Goal: Information Seeking & Learning: Compare options

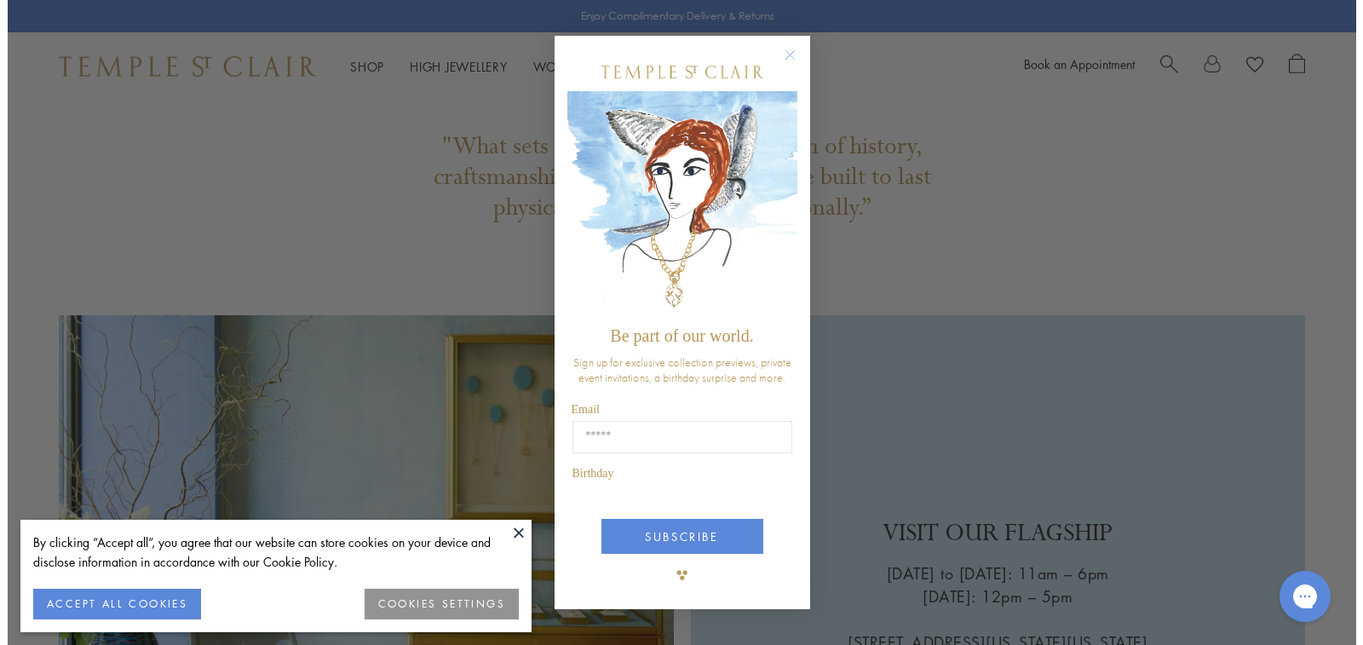
scroll to position [4192, 0]
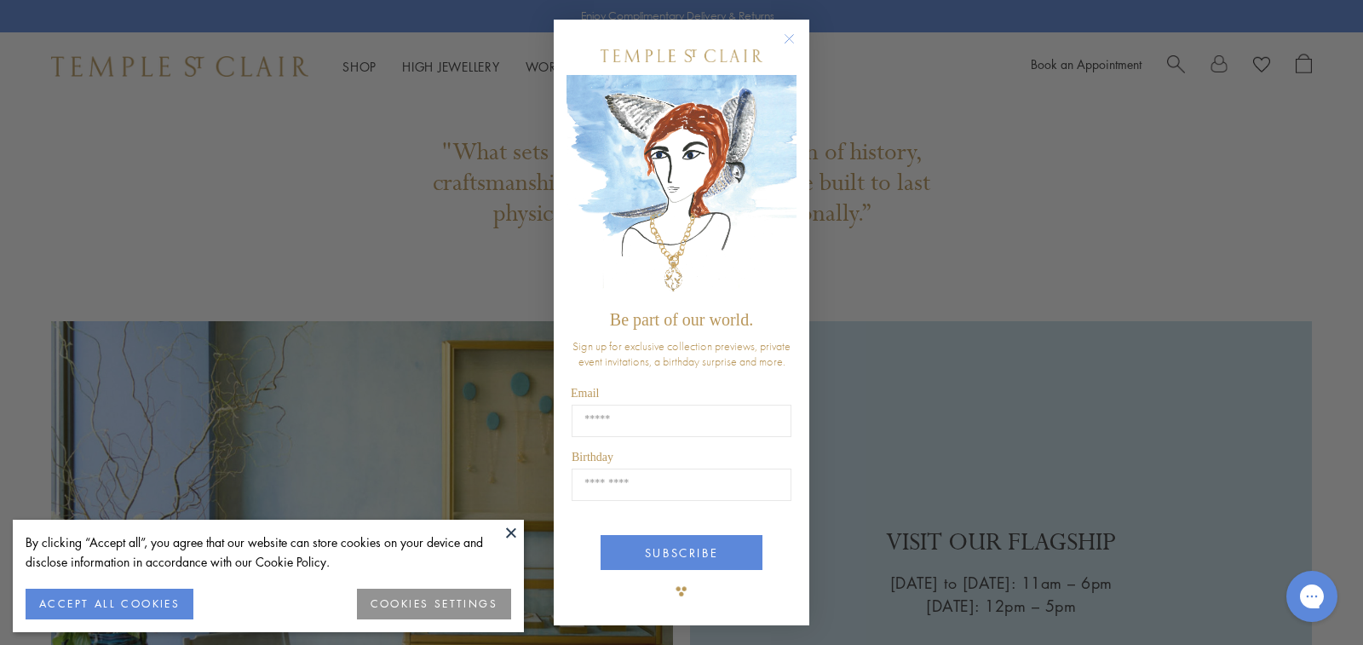
click at [794, 38] on circle "Close dialog" at bounding box center [789, 38] width 20 height 20
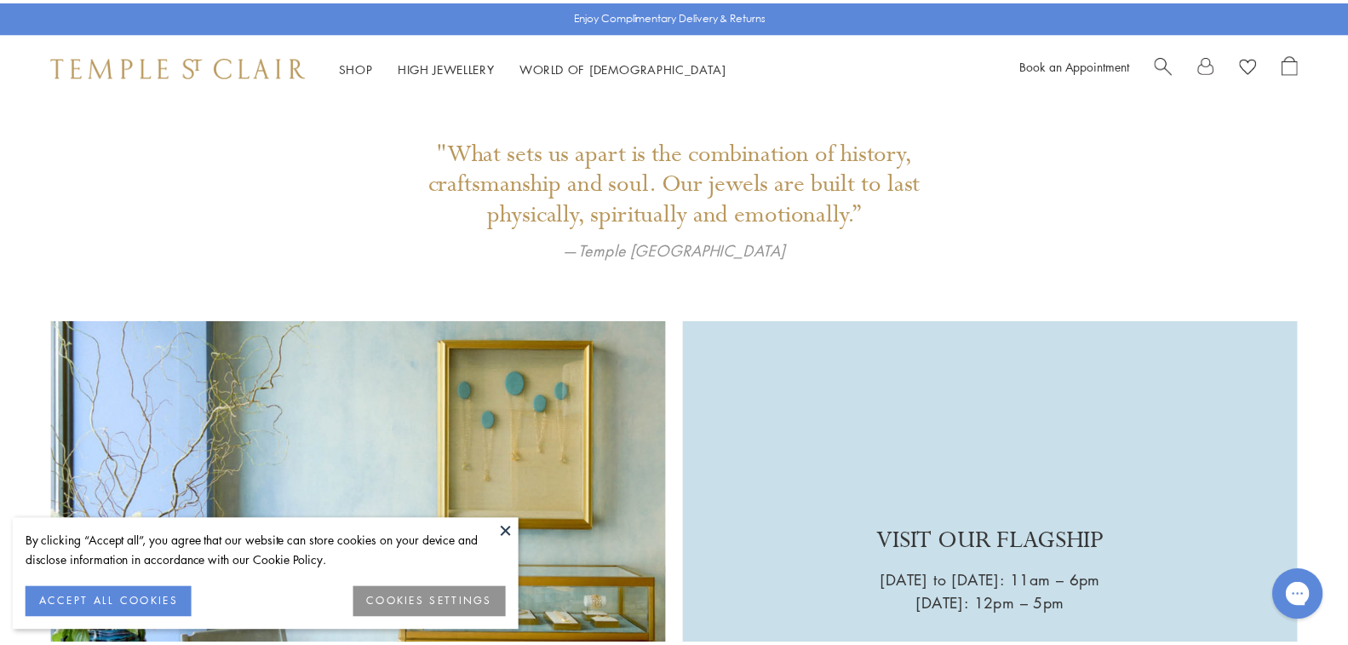
scroll to position [4173, 0]
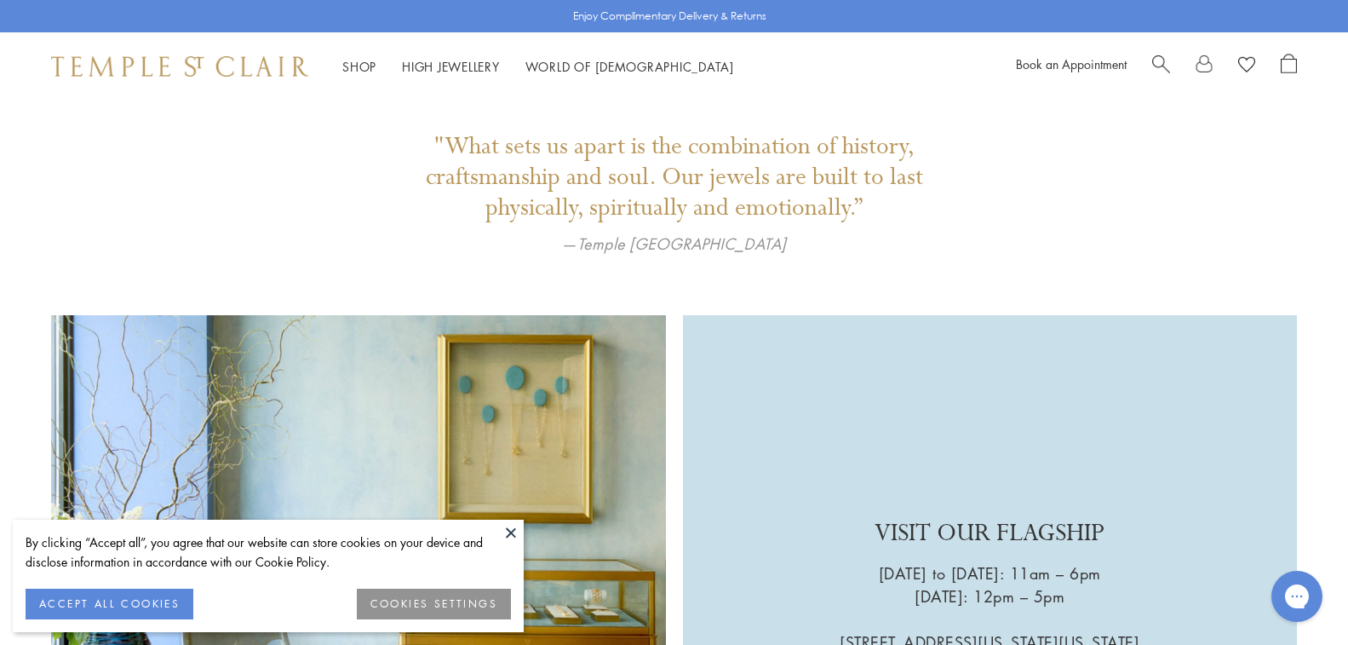
drag, startPoint x: 124, startPoint y: 596, endPoint x: 302, endPoint y: 487, distance: 208.0
click at [124, 595] on button "ACCEPT ALL COOKIES" at bounding box center [110, 604] width 168 height 31
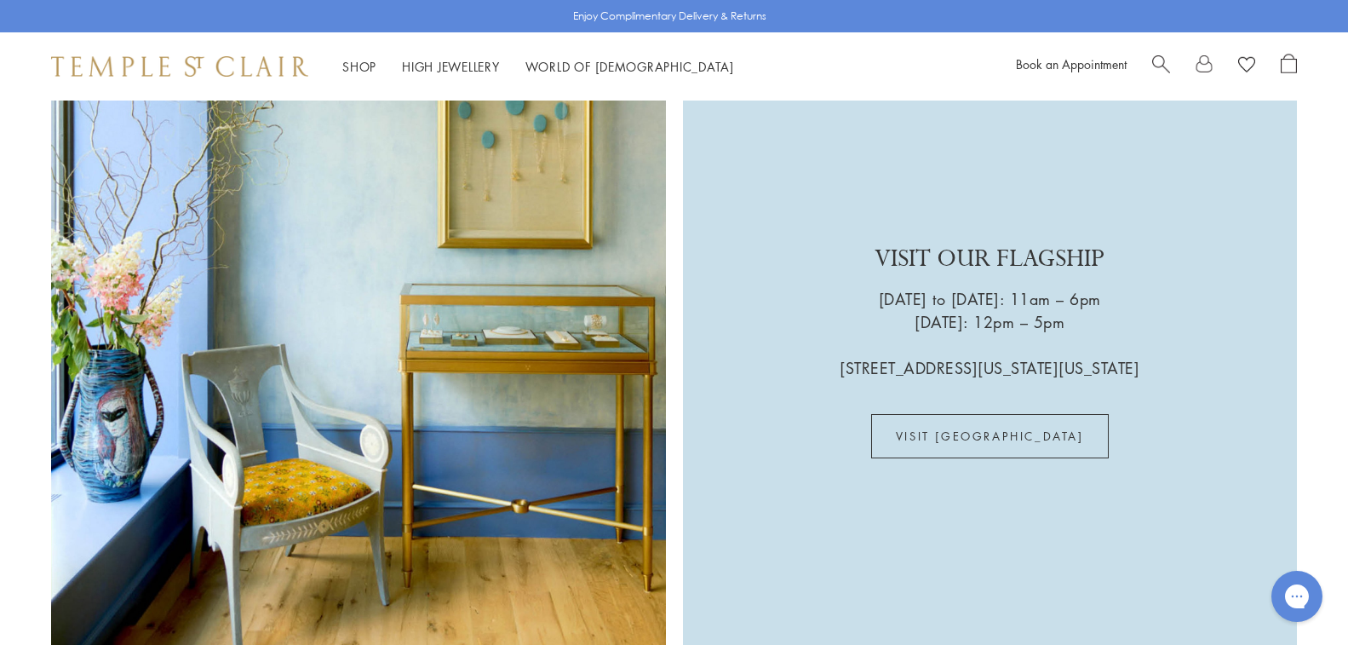
scroll to position [4326, 0]
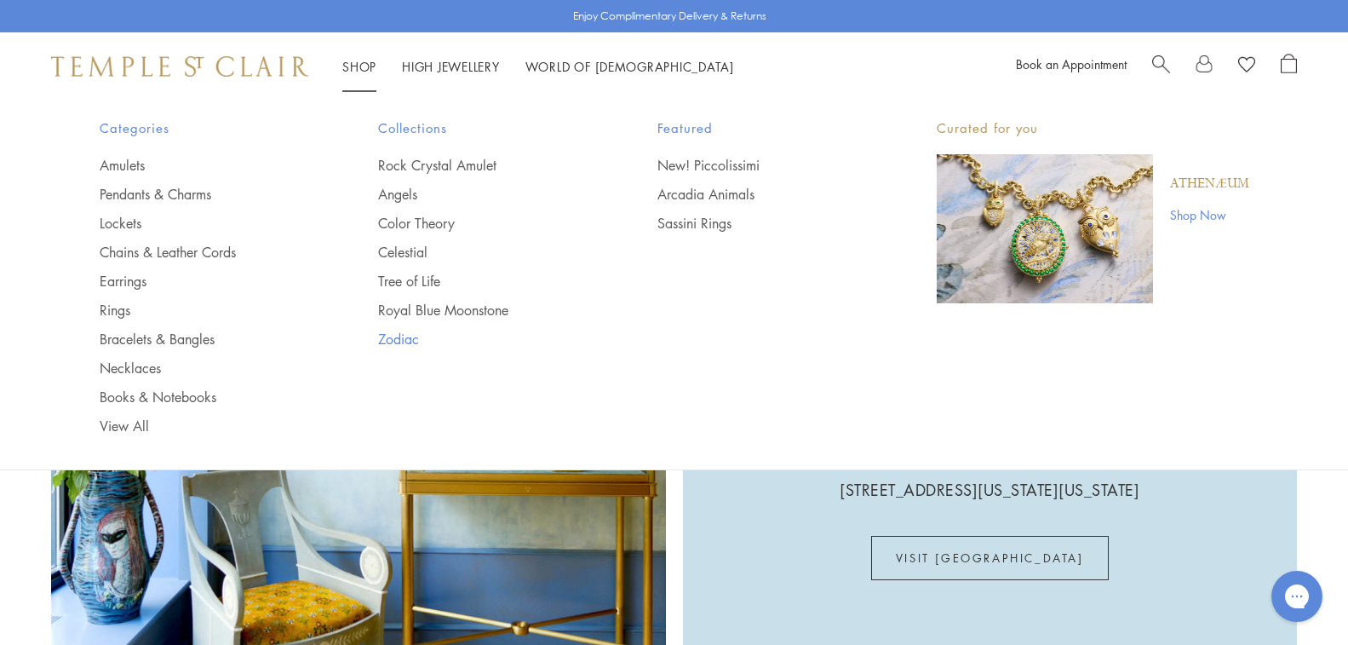
click at [388, 337] on link "Zodiac" at bounding box center [483, 339] width 211 height 19
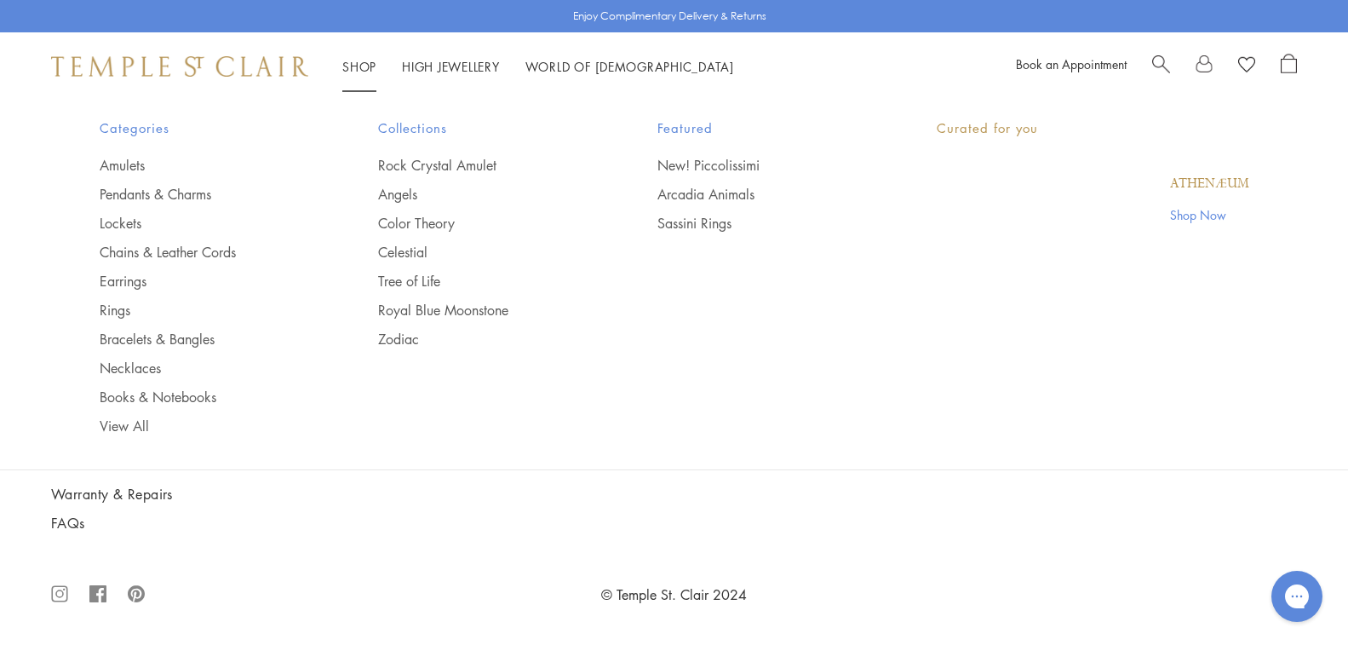
scroll to position [4429, 0]
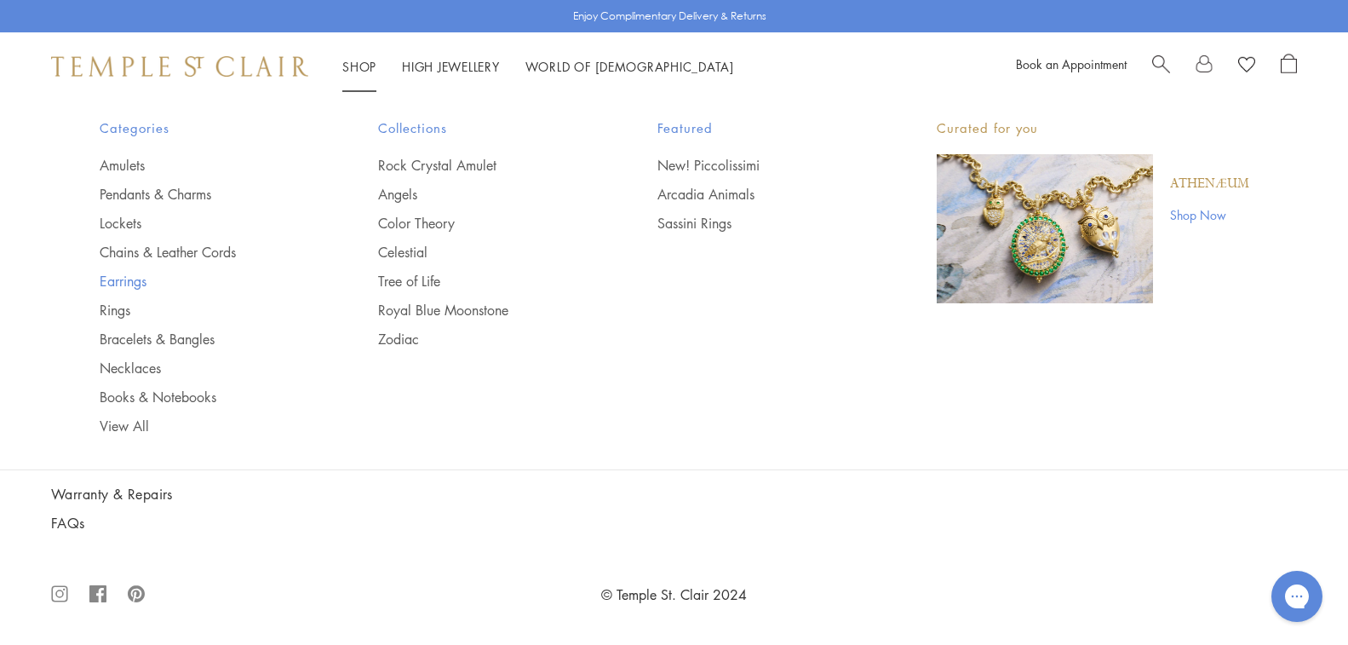
click at [114, 280] on link "Earrings" at bounding box center [205, 281] width 211 height 19
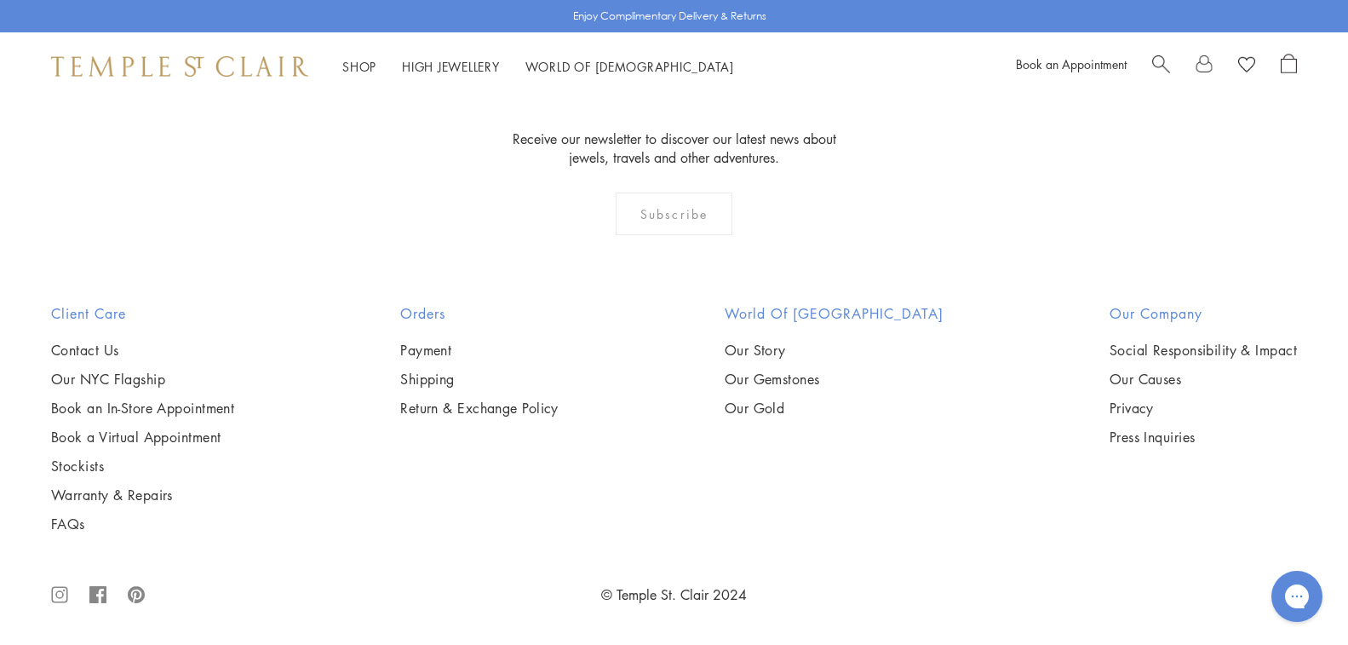
scroll to position [8943, 0]
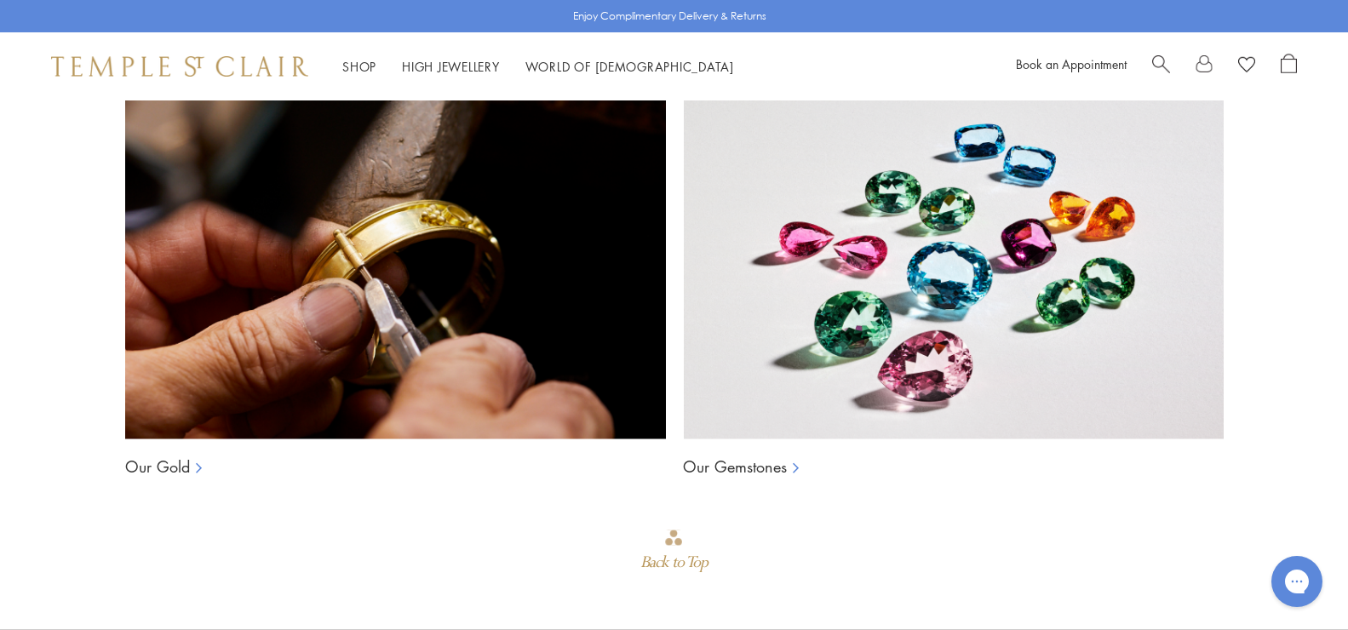
scroll to position [1789, 0]
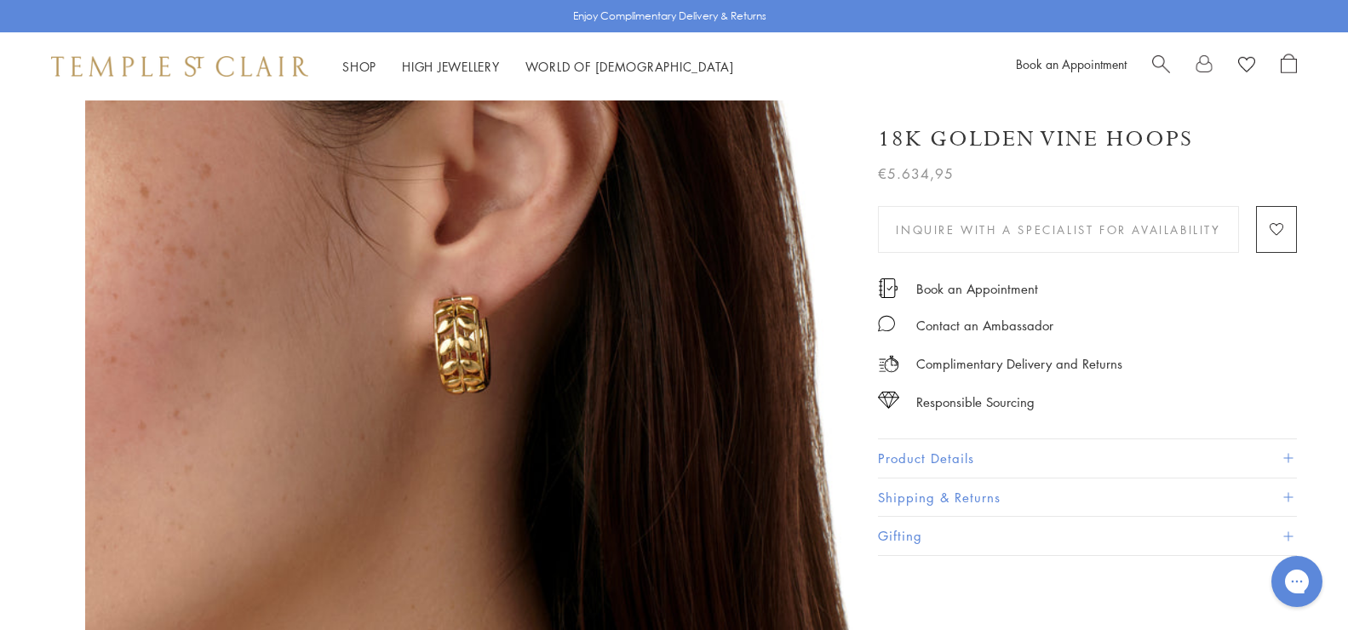
drag, startPoint x: 554, startPoint y: 314, endPoint x: 448, endPoint y: 363, distance: 116.2
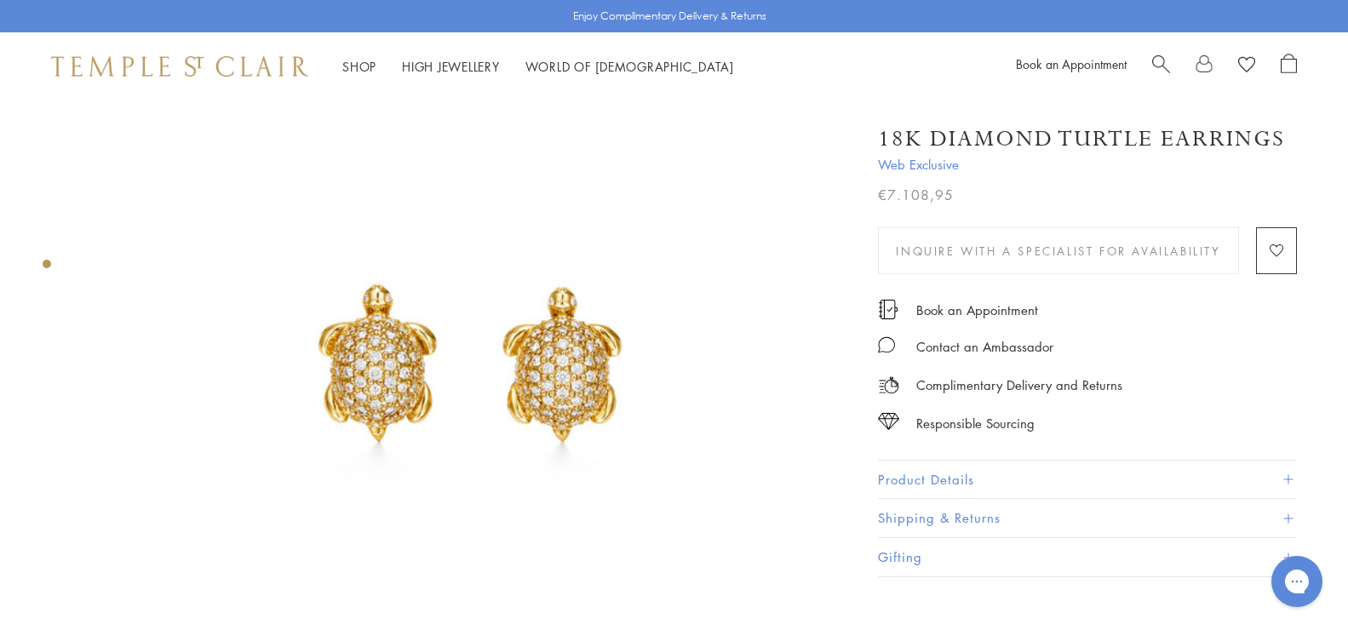
scroll to position [341, 0]
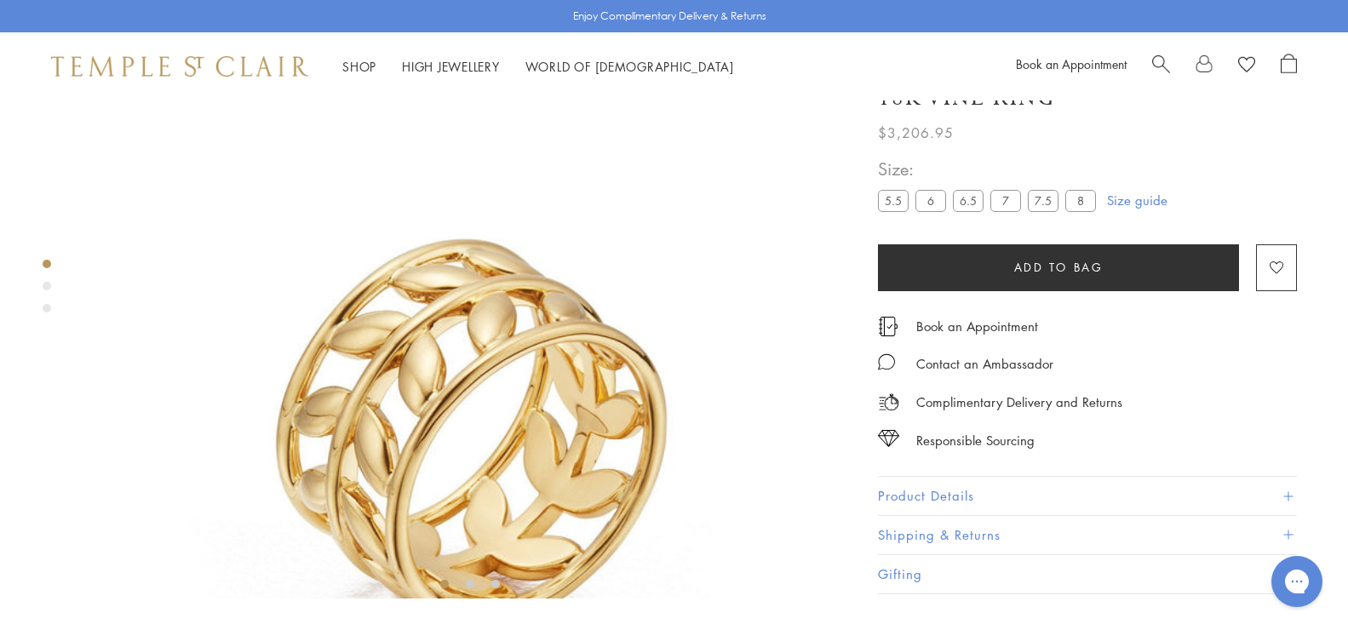
click at [49, 286] on div "Product gallery navigation" at bounding box center [47, 286] width 9 height 9
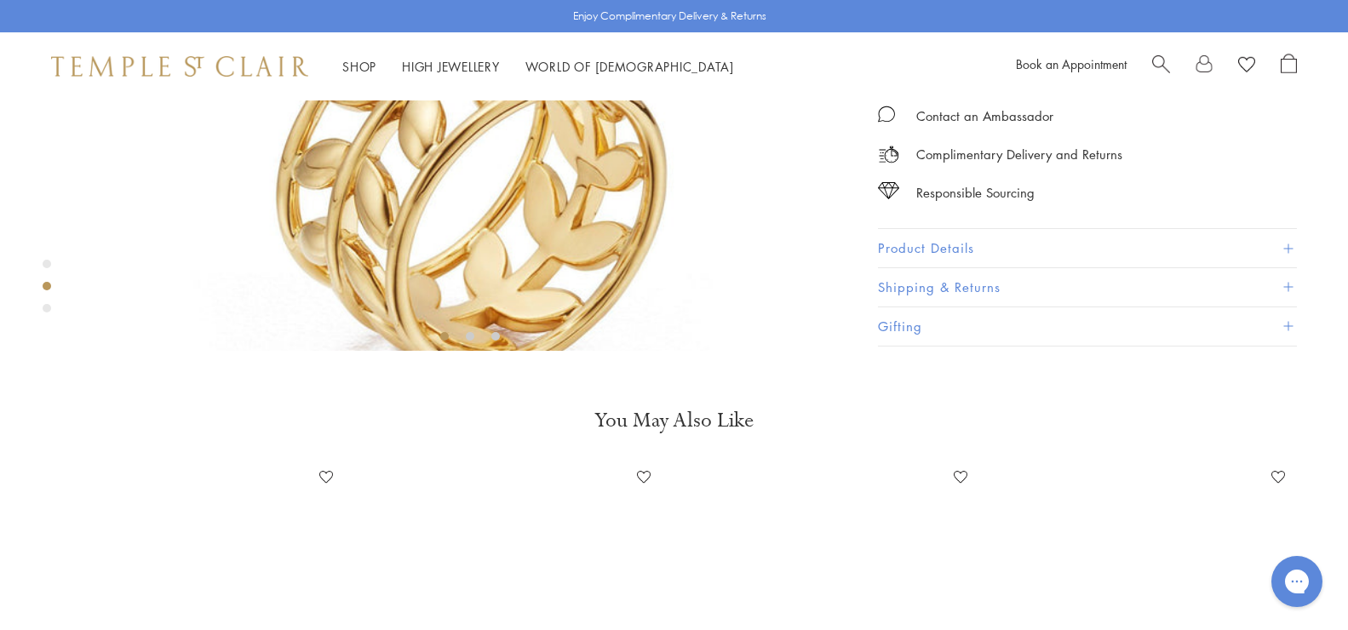
scroll to position [631, 0]
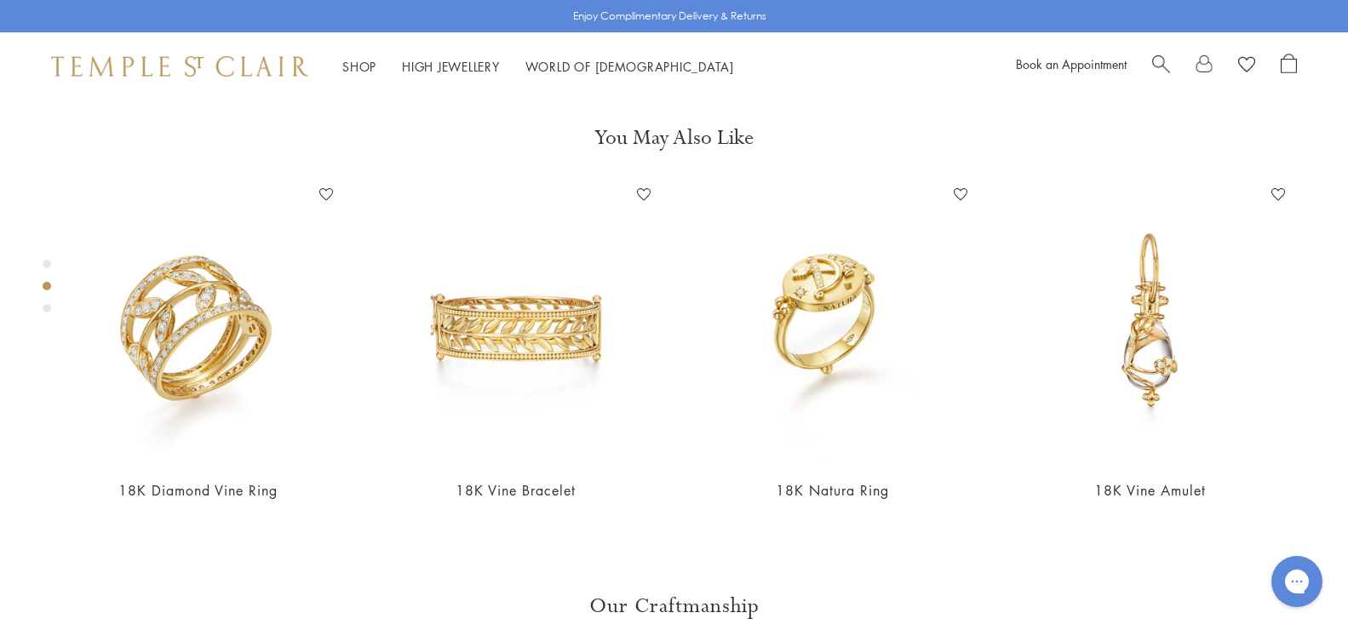
click at [47, 305] on div "Product gallery navigation" at bounding box center [47, 308] width 9 height 9
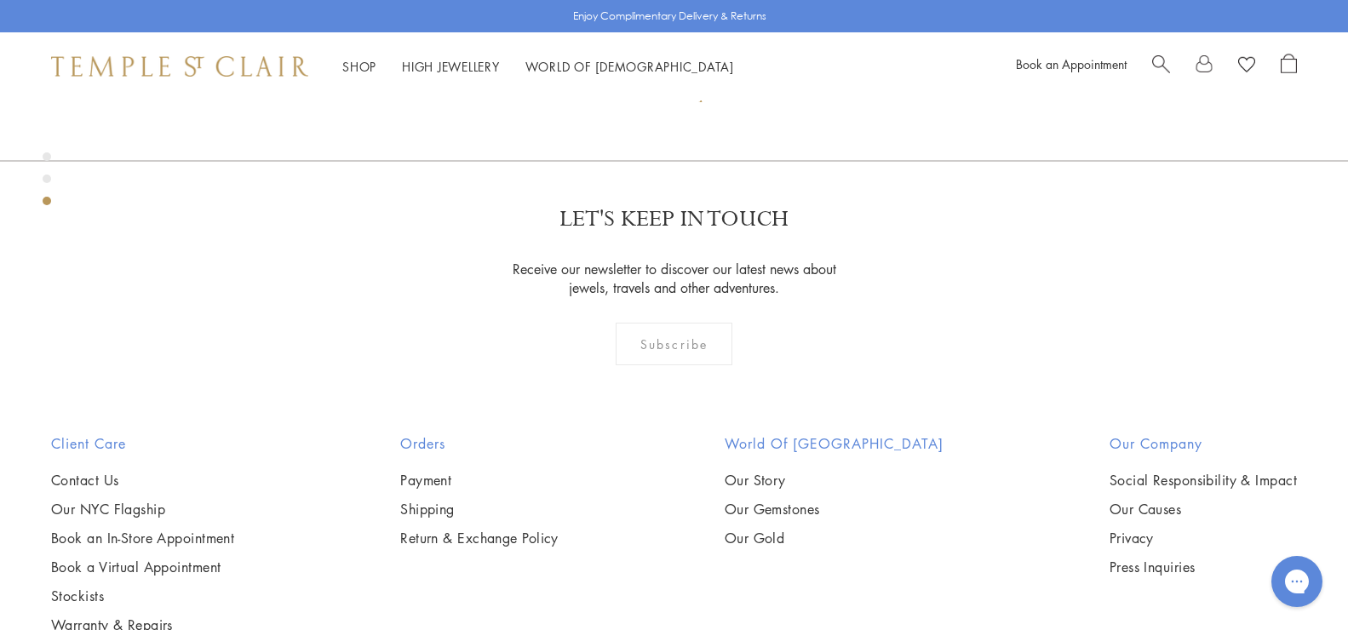
scroll to position [1741, 0]
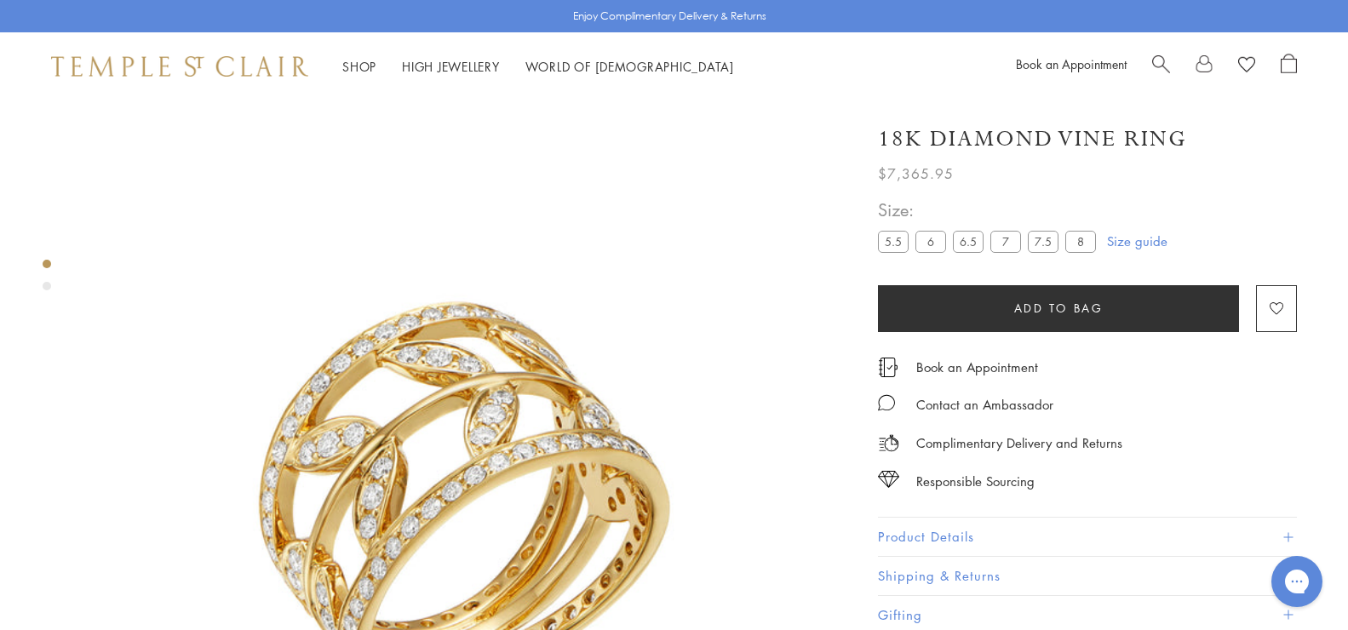
click at [48, 285] on div "Product gallery navigation" at bounding box center [47, 286] width 9 height 9
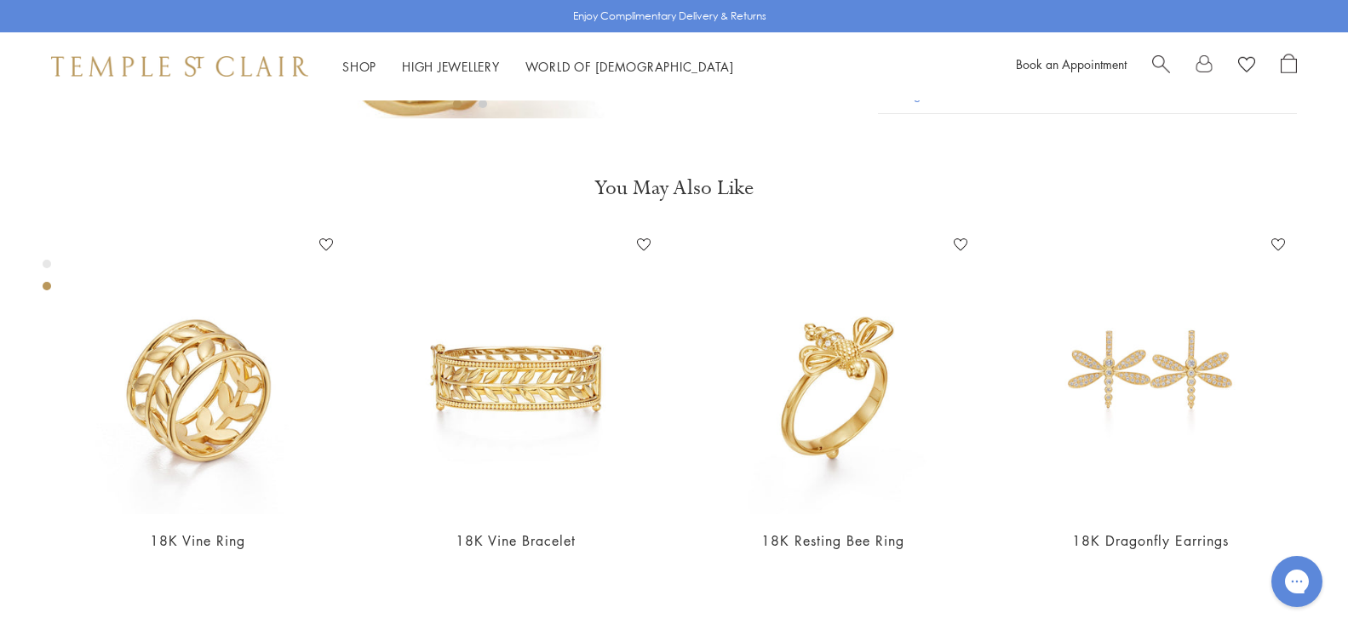
scroll to position [631, 0]
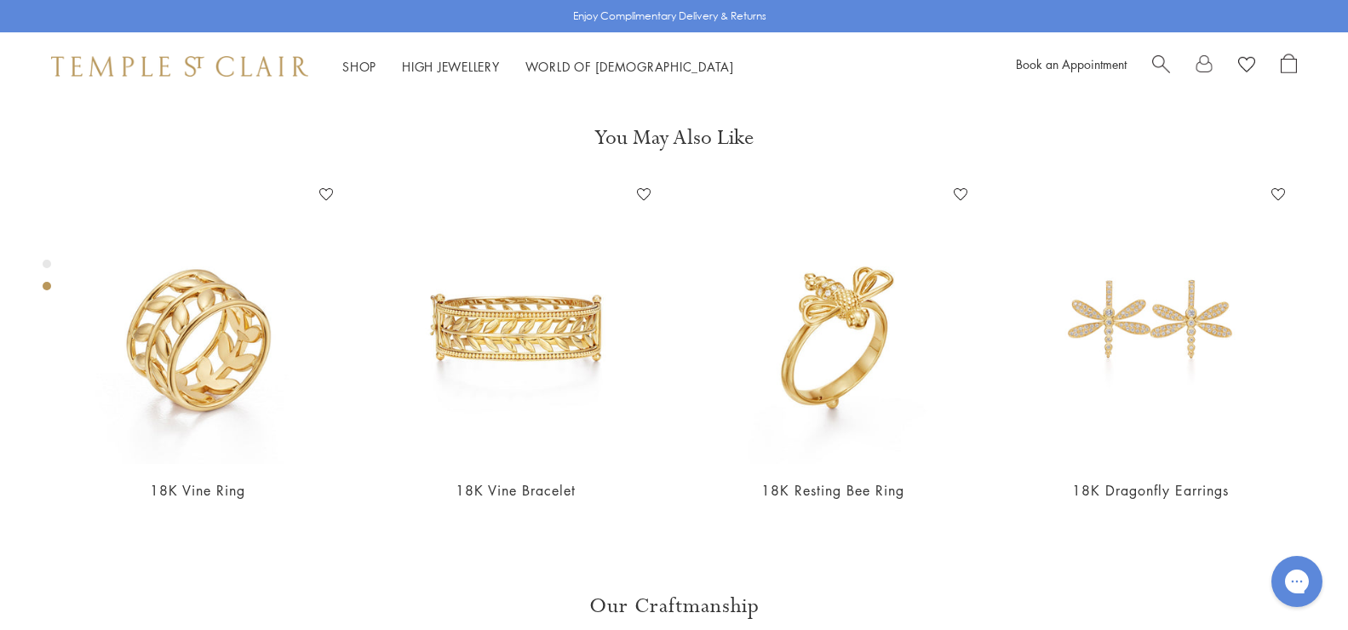
click at [46, 264] on div "Product gallery navigation" at bounding box center [47, 264] width 9 height 9
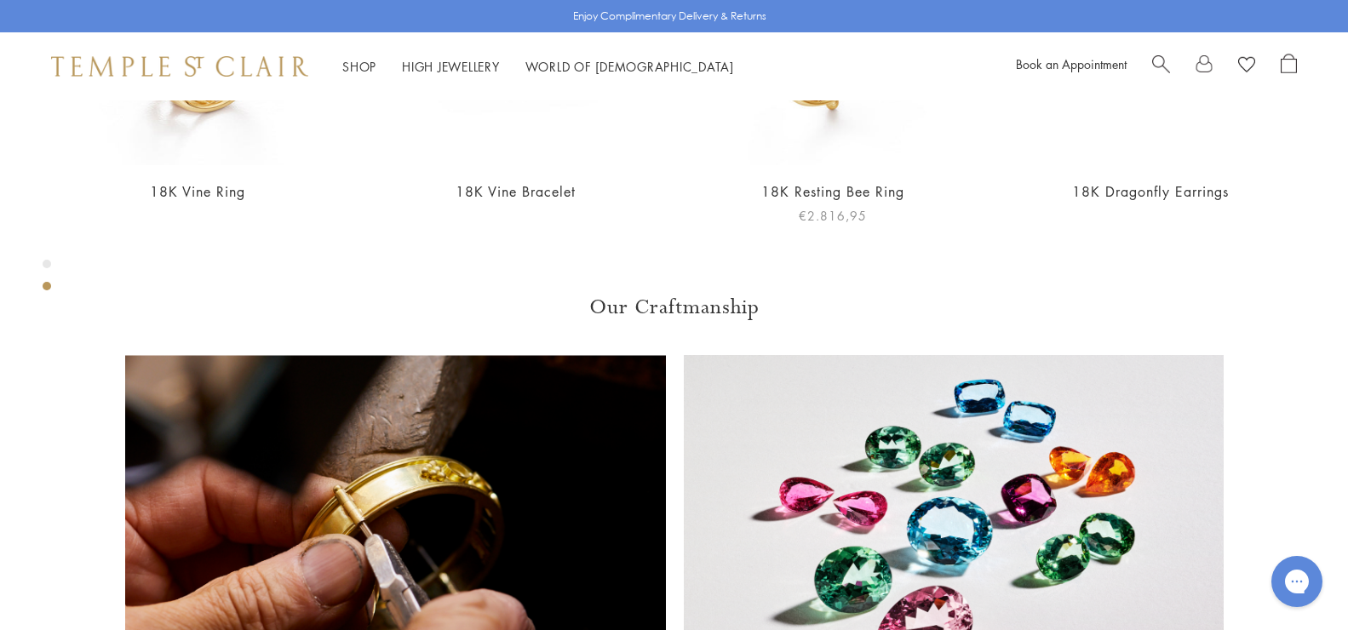
scroll to position [714, 0]
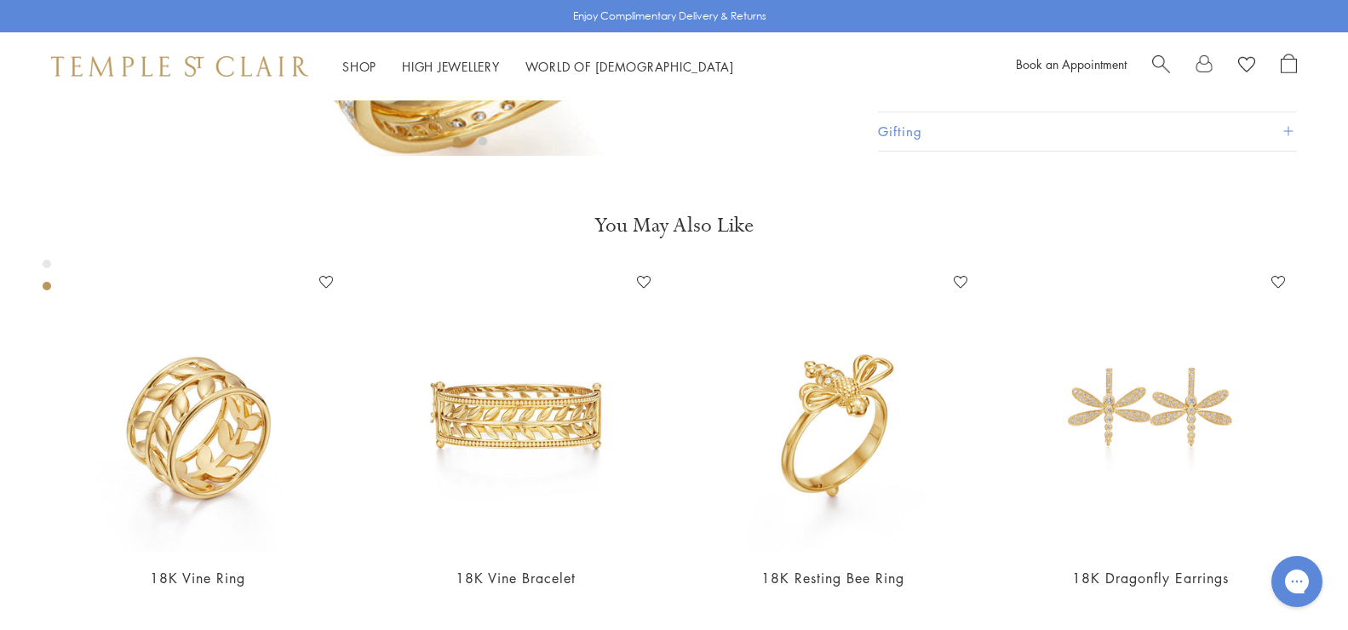
click at [49, 261] on div "Product gallery navigation" at bounding box center [47, 264] width 9 height 9
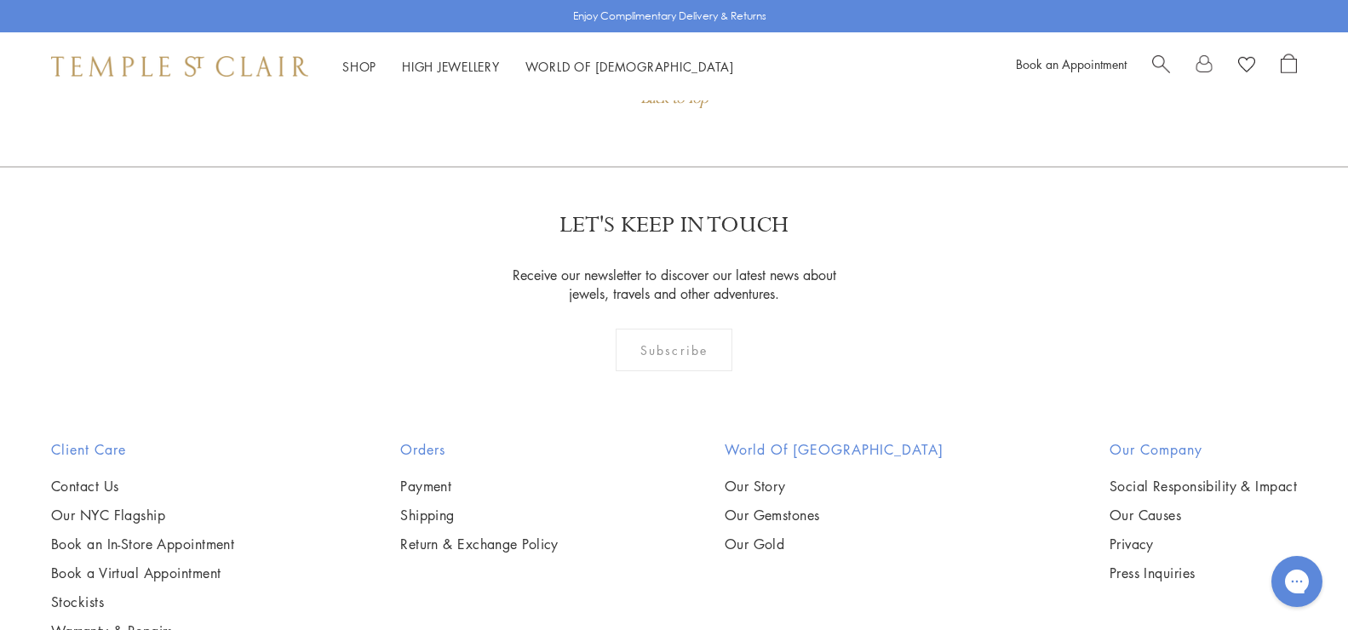
scroll to position [1651, 0]
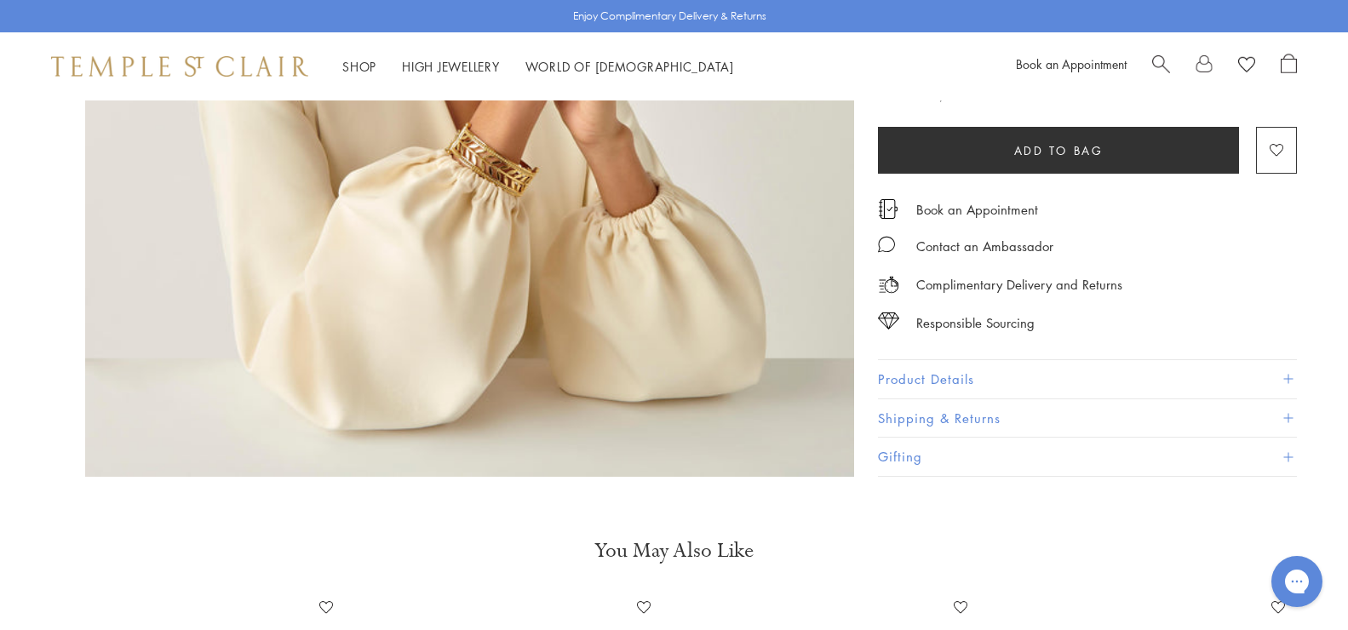
scroll to position [1192, 0]
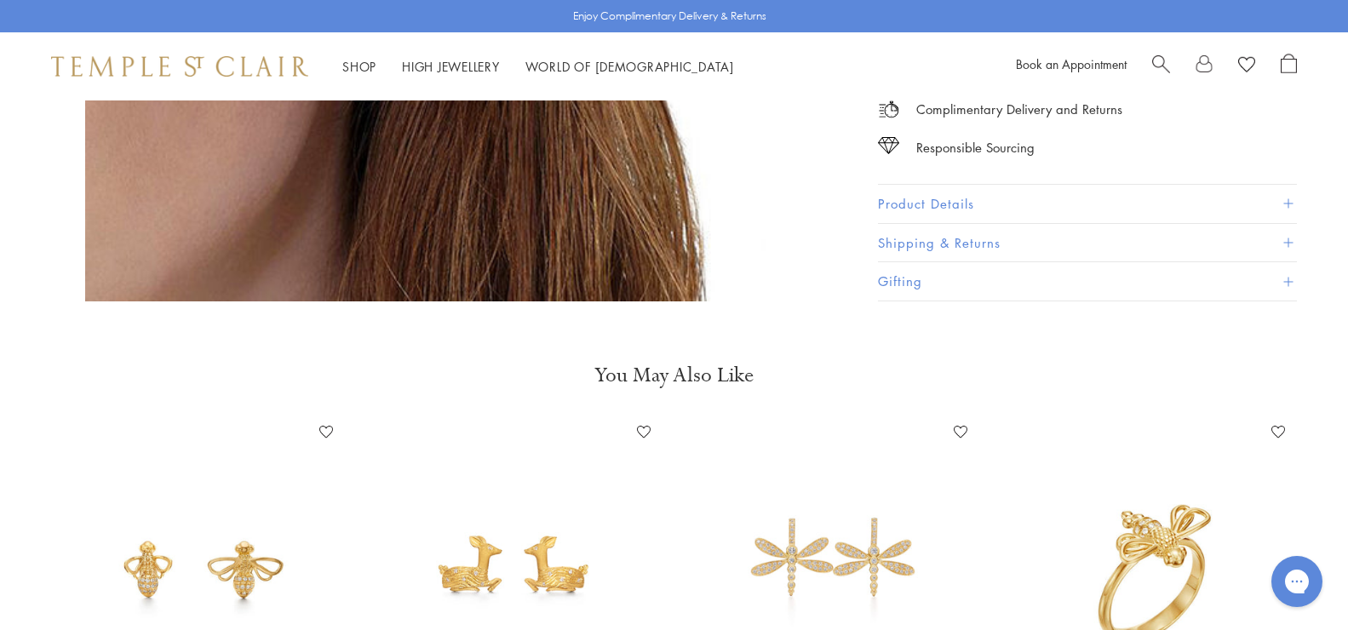
scroll to position [1278, 0]
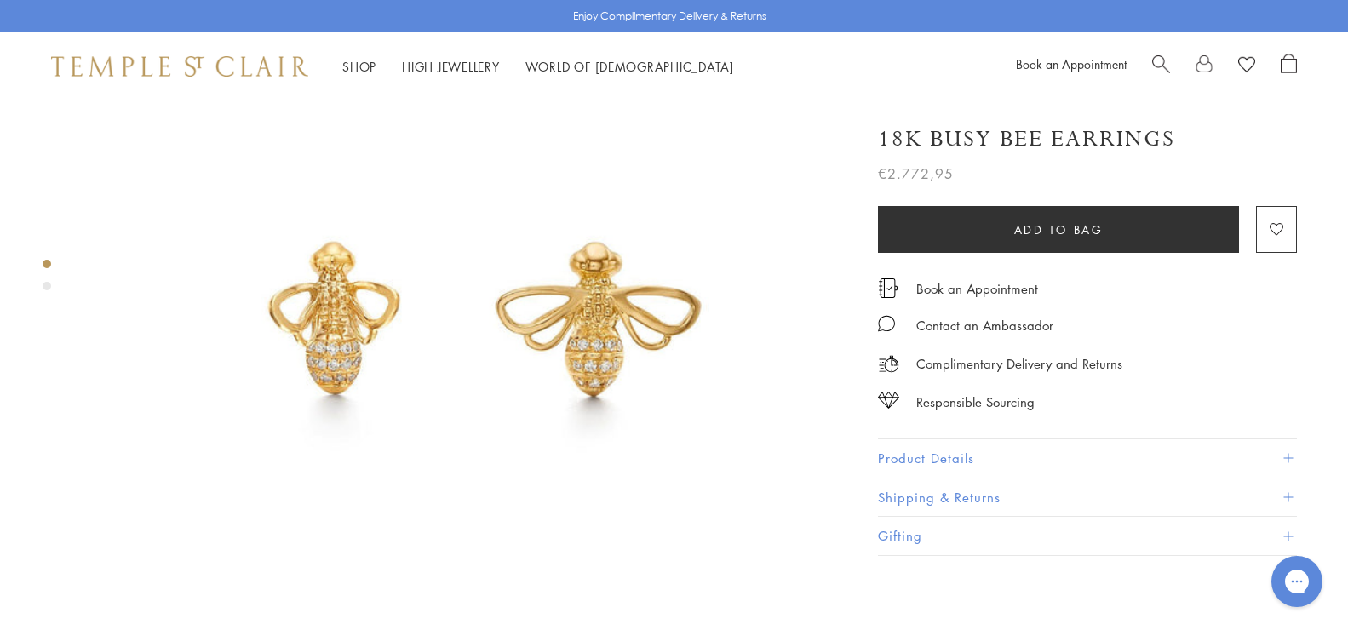
scroll to position [170, 0]
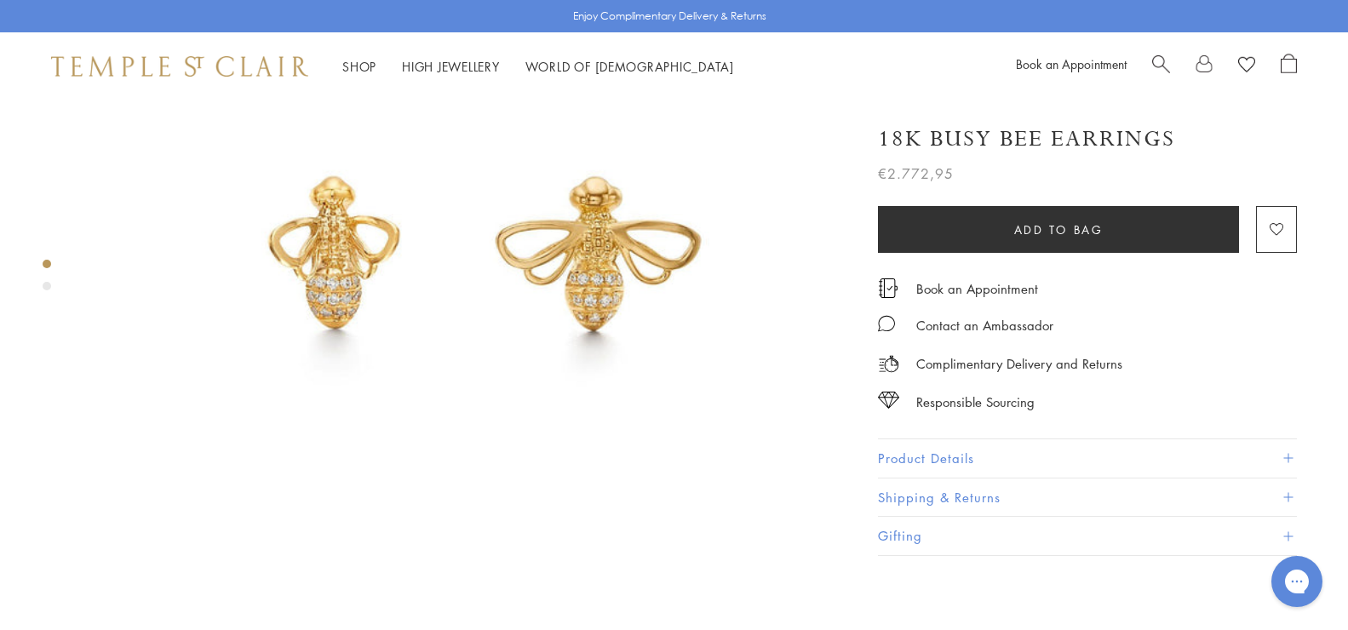
click at [48, 284] on div "Product gallery navigation" at bounding box center [47, 286] width 9 height 9
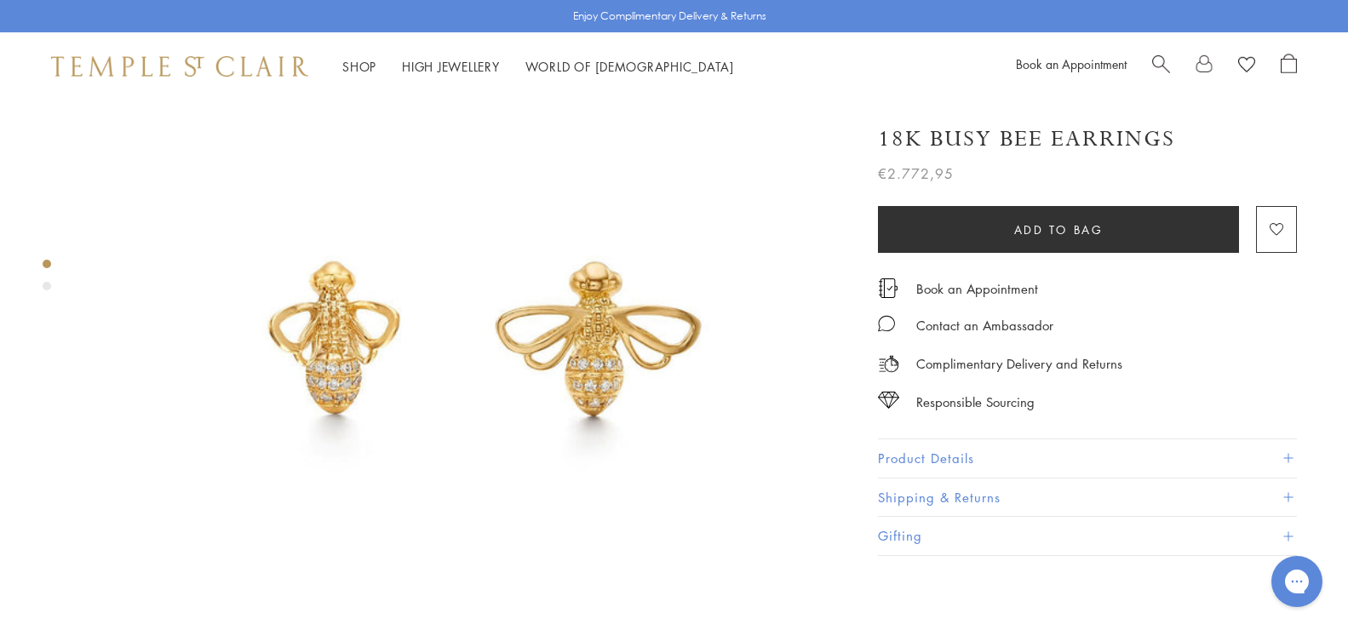
scroll to position [85, 0]
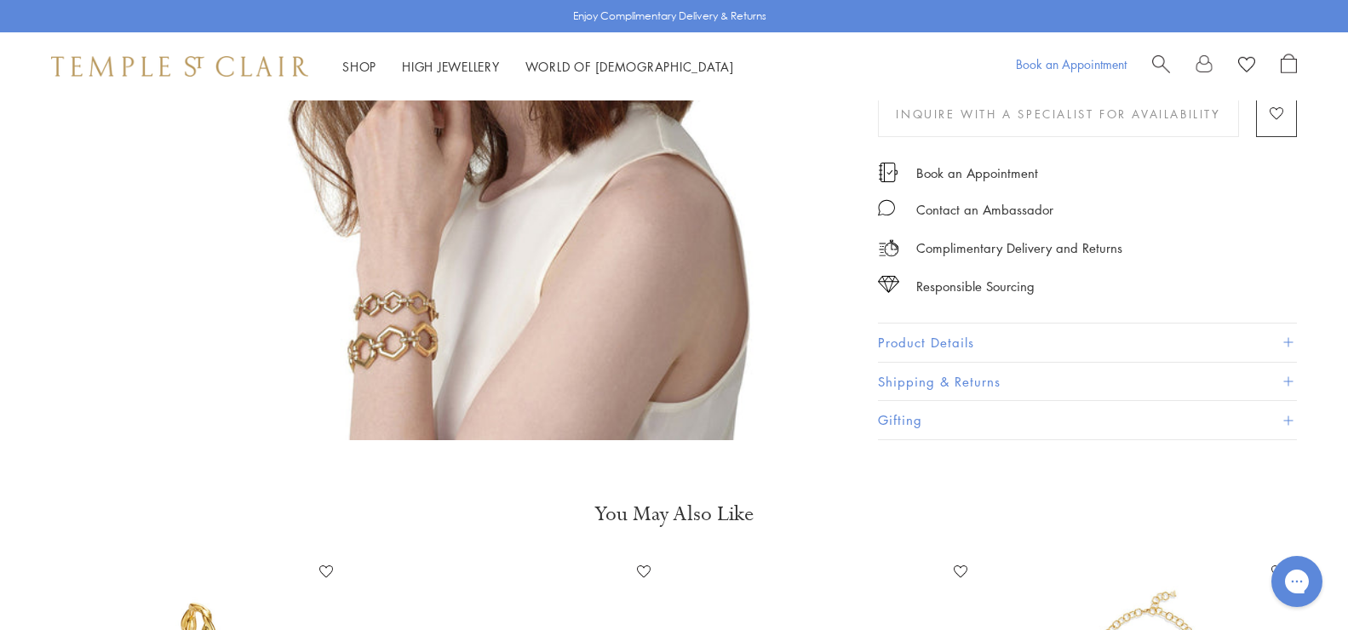
scroll to position [3322, 0]
